Goal: Navigation & Orientation: Find specific page/section

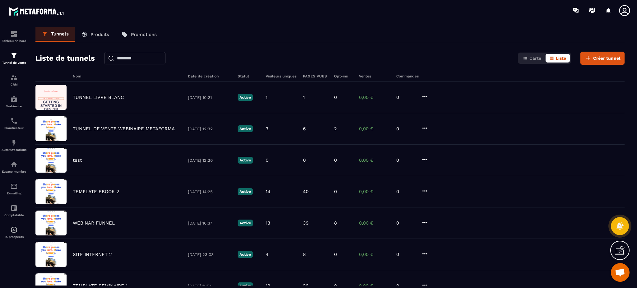
click at [625, 9] on icon at bounding box center [624, 10] width 12 height 12
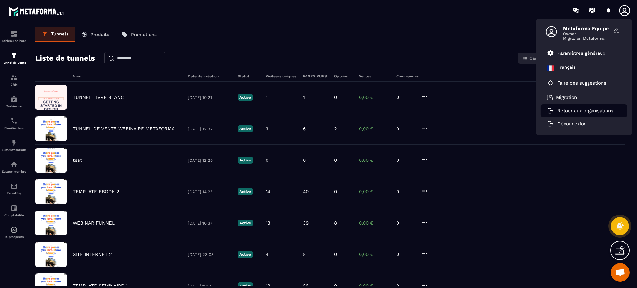
click at [564, 113] on p "Retour aux organisations" at bounding box center [585, 111] width 56 height 6
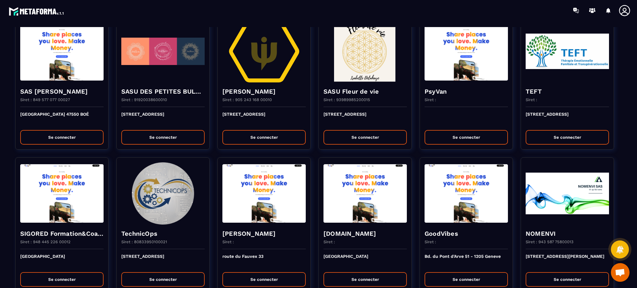
scroll to position [746, 0]
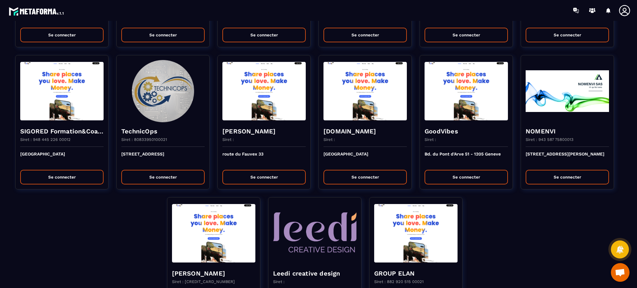
scroll to position [905, 0]
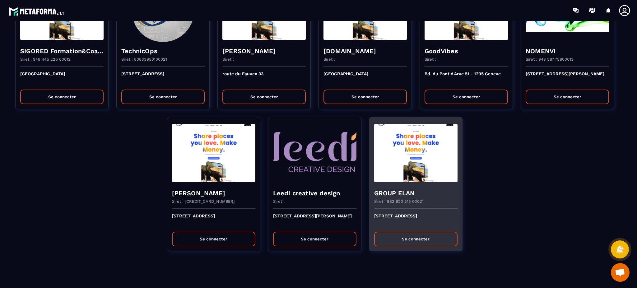
click at [387, 246] on div "[STREET_ADDRESS] Se connecter" at bounding box center [415, 230] width 93 height 42
